Goal: Find specific page/section: Find specific page/section

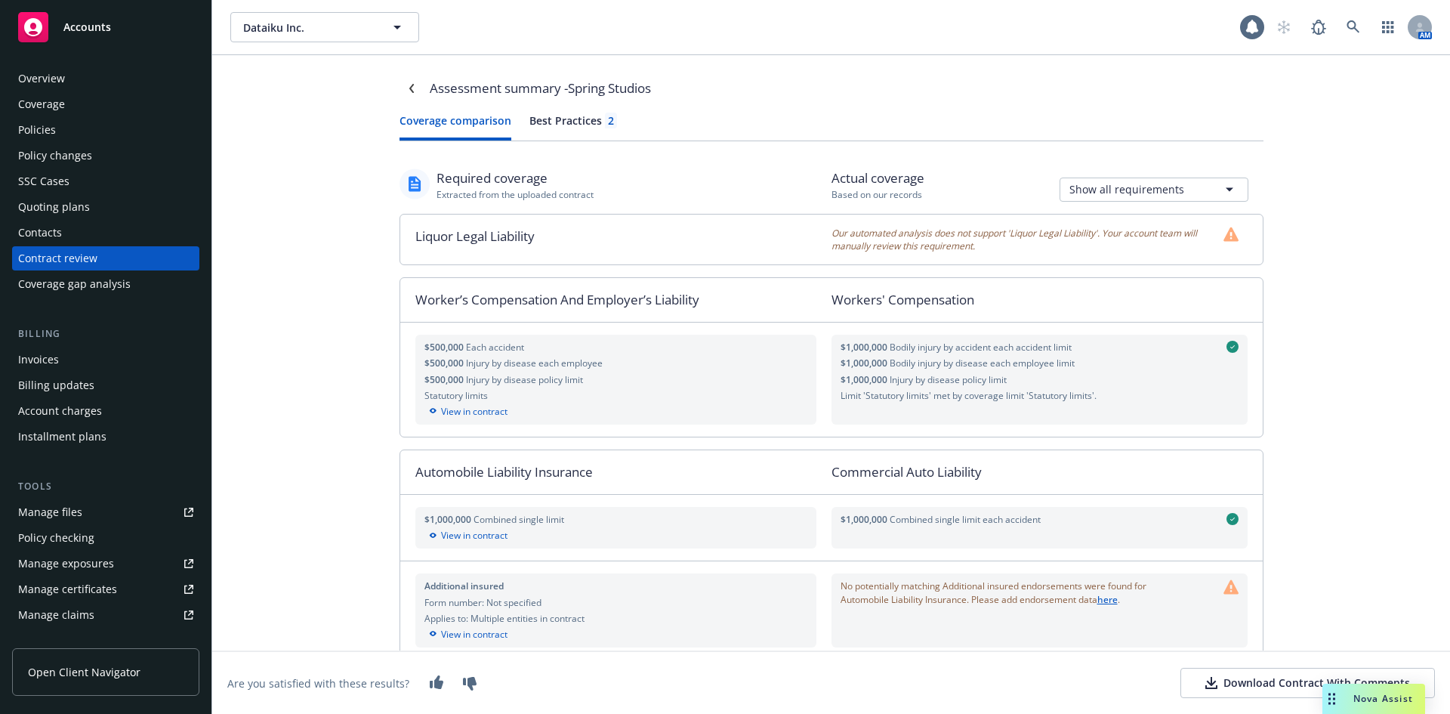
scroll to position [322, 0]
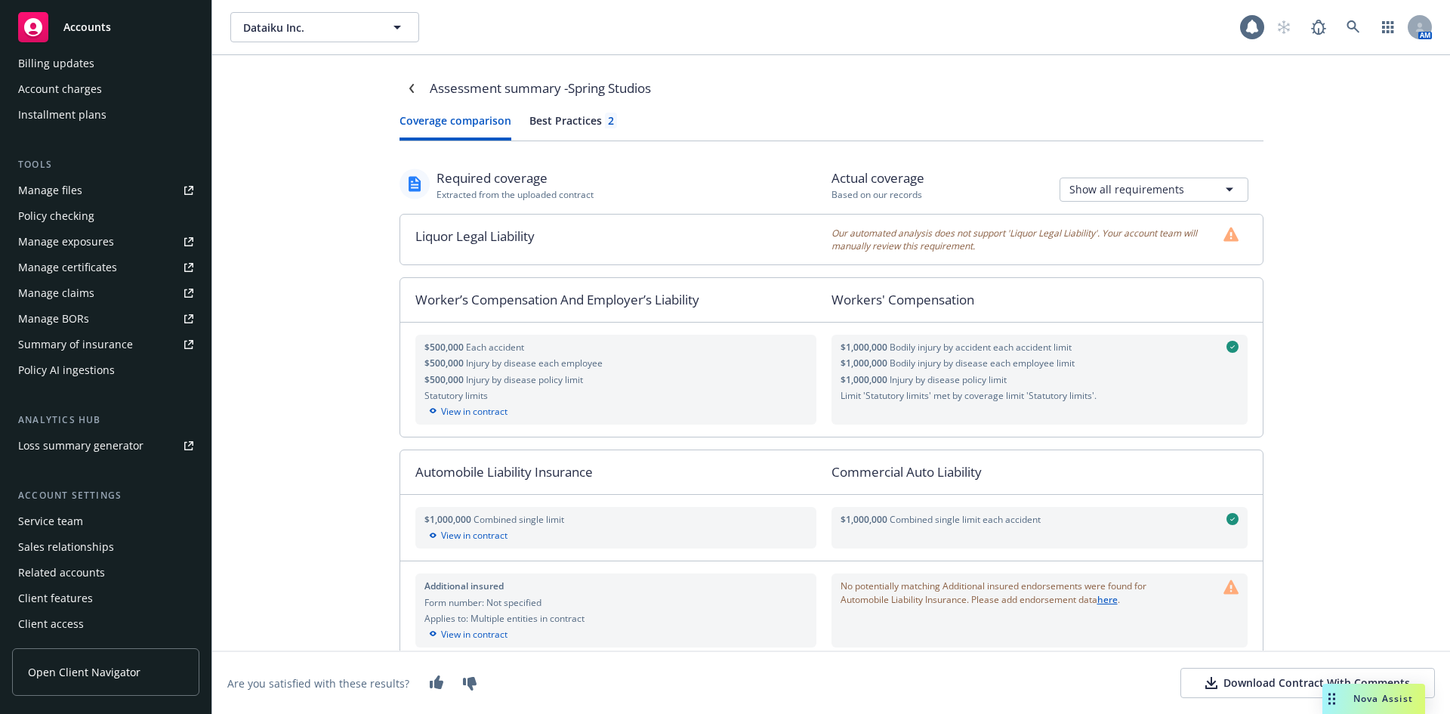
click at [304, 125] on div "Assessment summary - Spring Studios Coverage comparison Best Practices 2 Requir…" at bounding box center [831, 384] width 1238 height 658
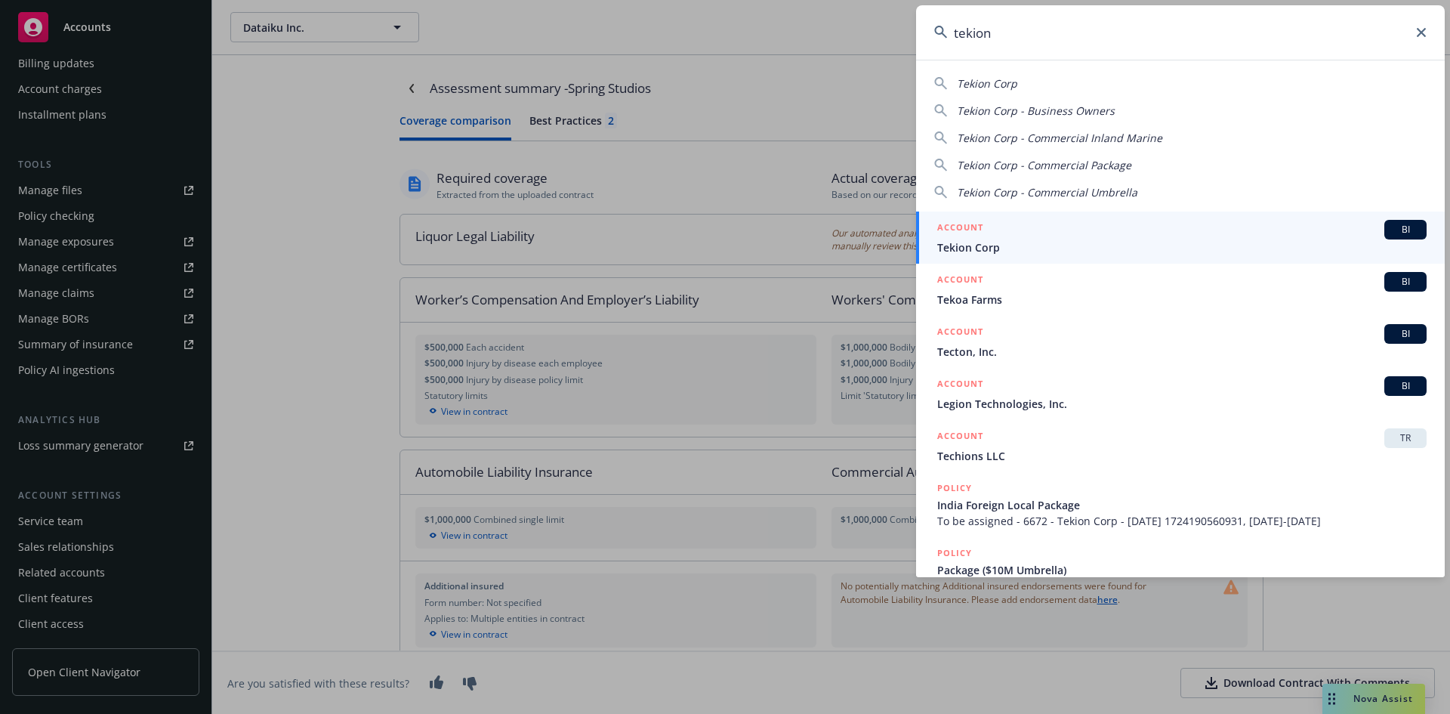
type input "tekion"
click at [1419, 225] on link "ACCOUNT BI Tekion Corp" at bounding box center [1180, 237] width 529 height 52
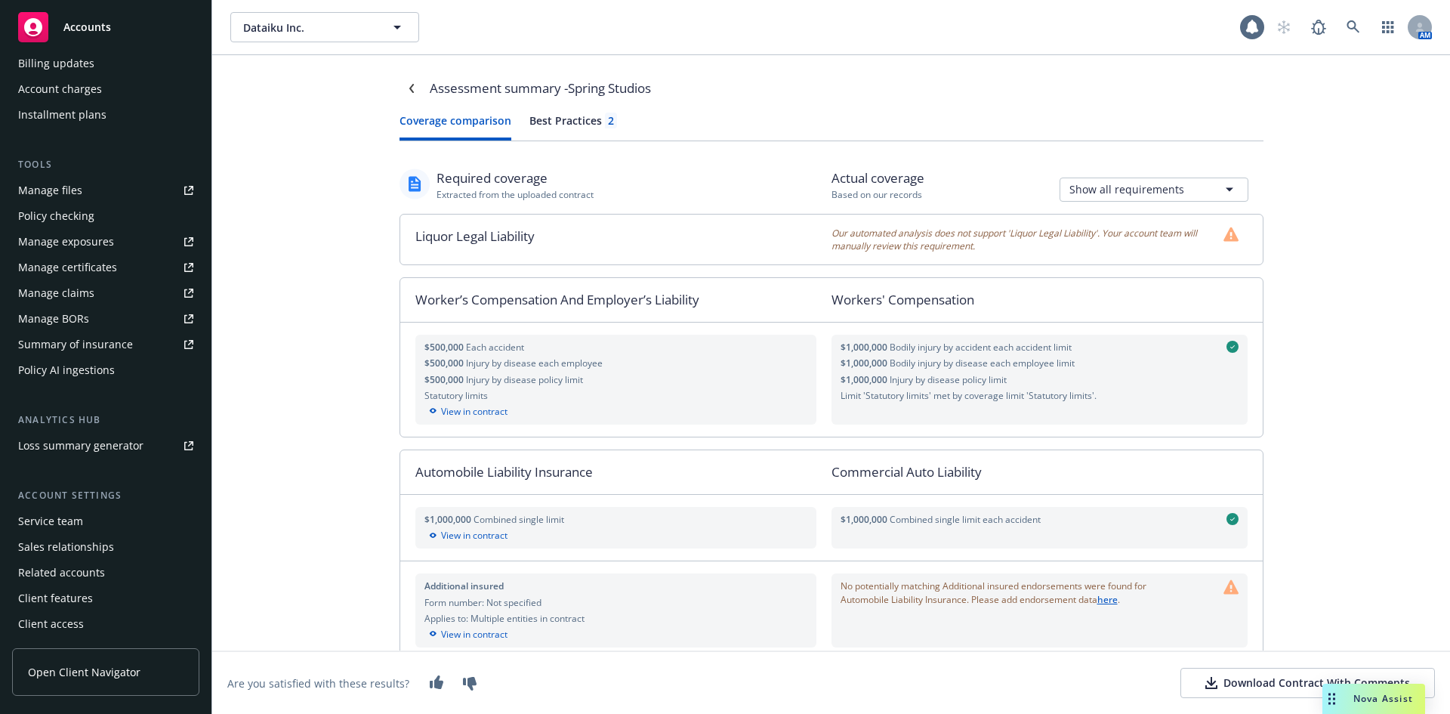
click at [1380, 233] on div "Assessment summary - Spring Studios Coverage comparison Best Practices 2 Requir…" at bounding box center [831, 384] width 1238 height 658
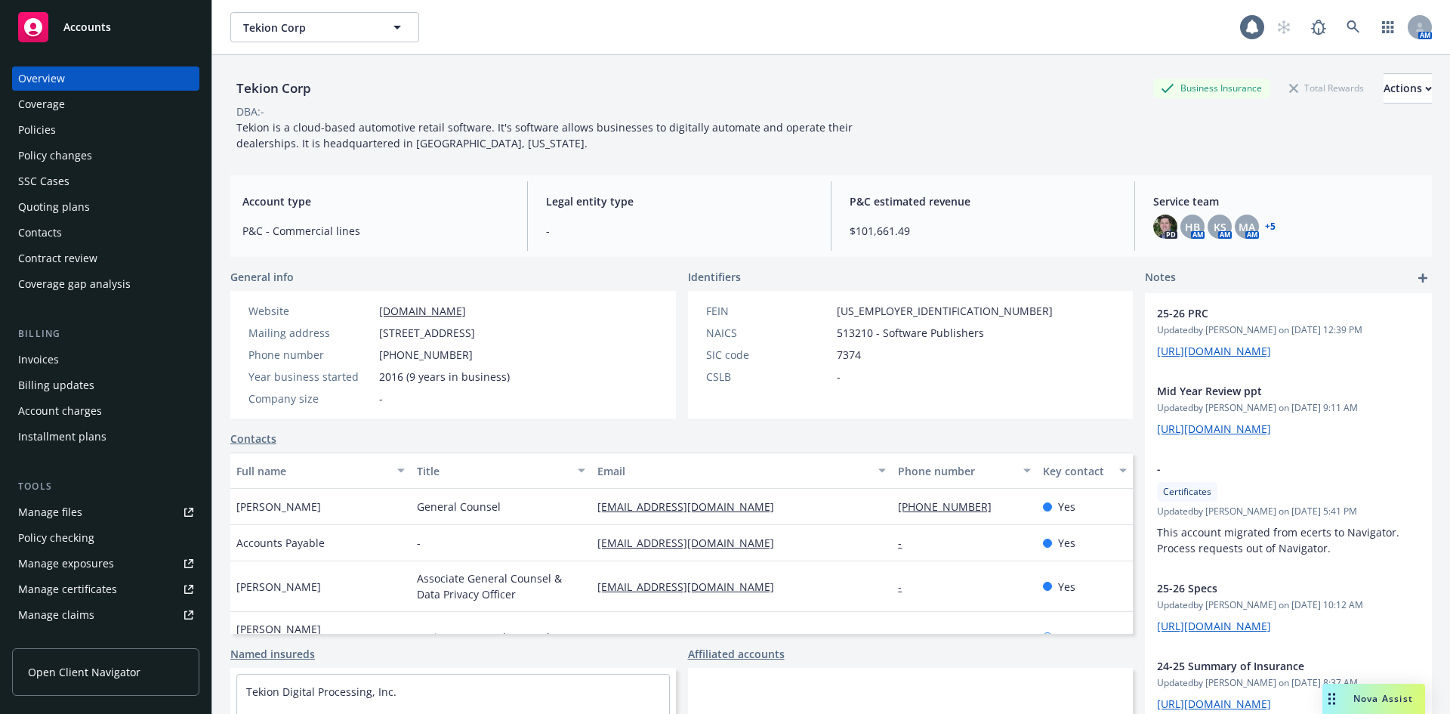
click at [79, 214] on div "Quoting plans" at bounding box center [54, 207] width 72 height 24
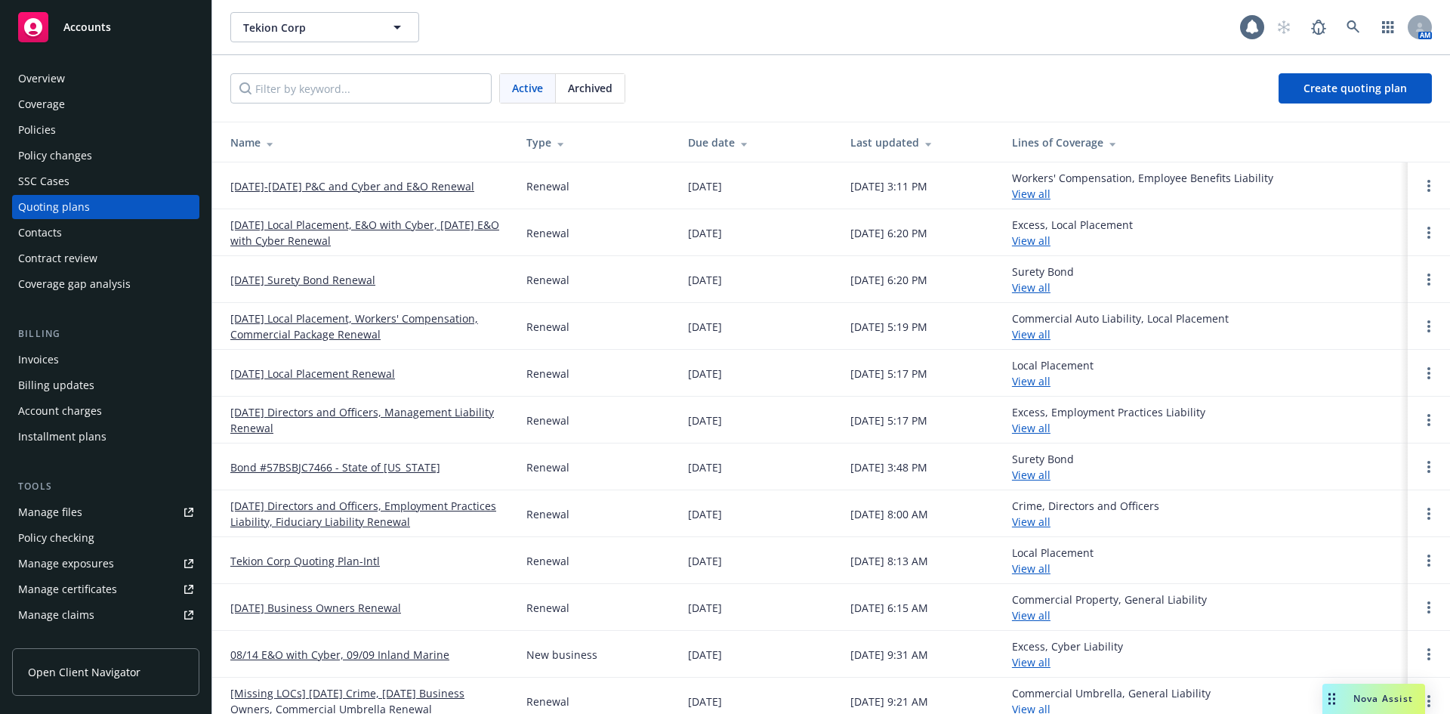
click at [407, 179] on link "[DATE]-[DATE] P&C and Cyber and E&O Renewal" at bounding box center [352, 186] width 244 height 16
